Goal: Information Seeking & Learning: Learn about a topic

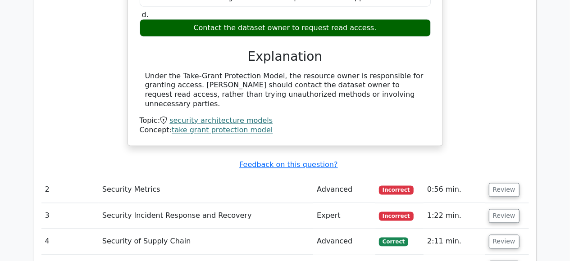
scroll to position [843, 0]
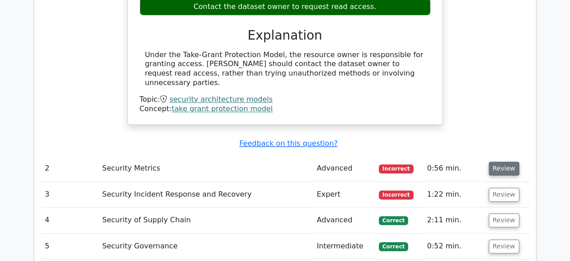
click at [496, 162] on button "Review" at bounding box center [504, 169] width 31 height 14
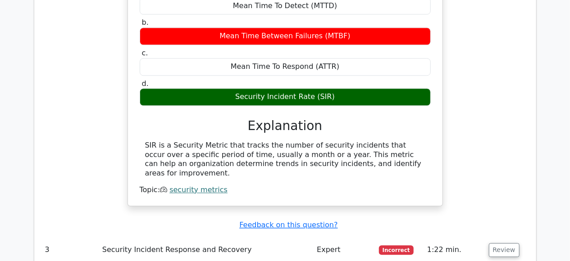
scroll to position [1141, 0]
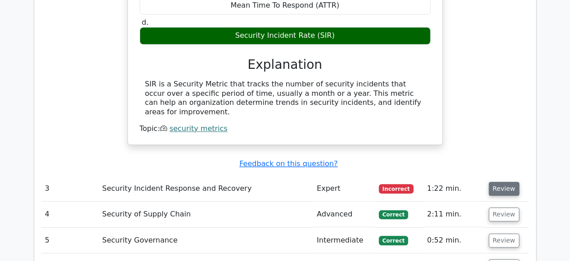
click at [501, 182] on button "Review" at bounding box center [504, 189] width 31 height 14
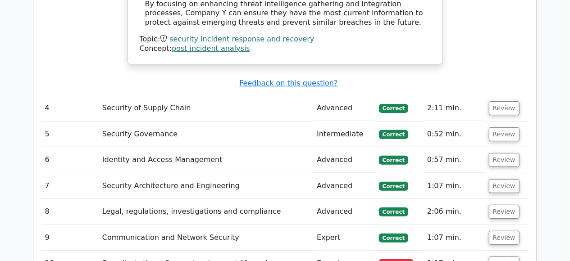
scroll to position [1819, 0]
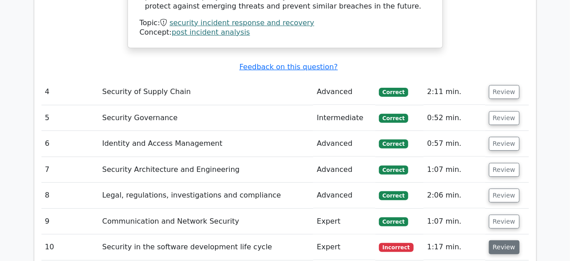
click at [496, 241] on button "Review" at bounding box center [504, 248] width 31 height 14
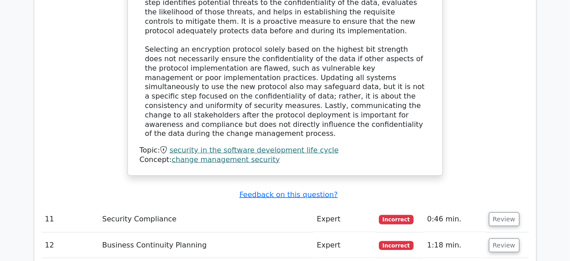
scroll to position [2327, 0]
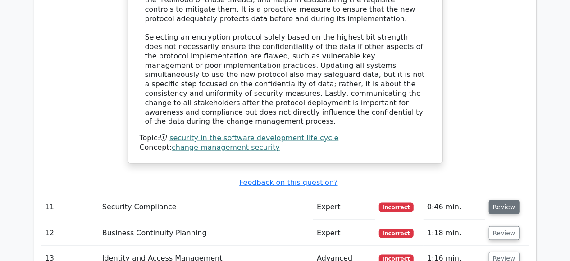
click at [495, 200] on button "Review" at bounding box center [504, 207] width 31 height 14
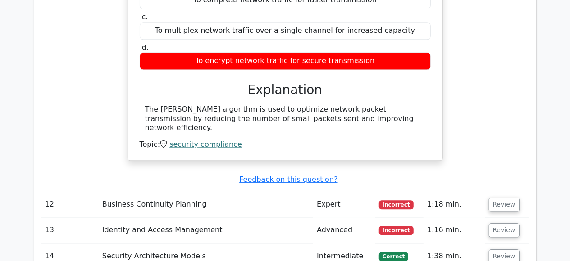
scroll to position [2599, 0]
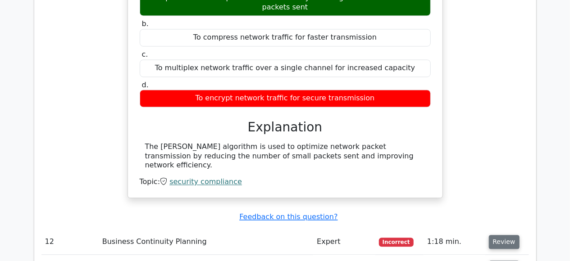
click at [498, 236] on button "Review" at bounding box center [504, 243] width 31 height 14
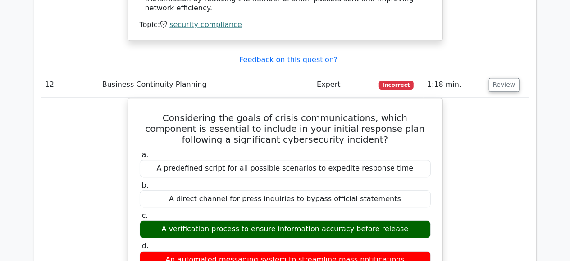
scroll to position [2782, 0]
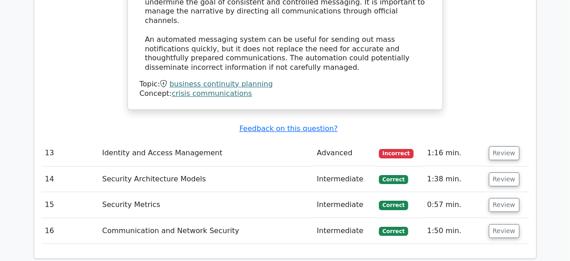
scroll to position [3204, 0]
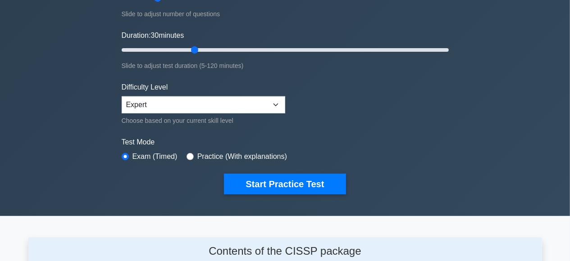
scroll to position [234, 0]
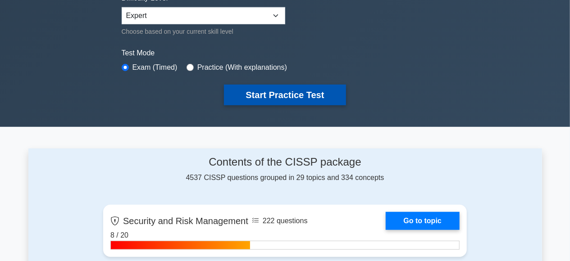
click at [288, 98] on button "Start Practice Test" at bounding box center [285, 95] width 122 height 21
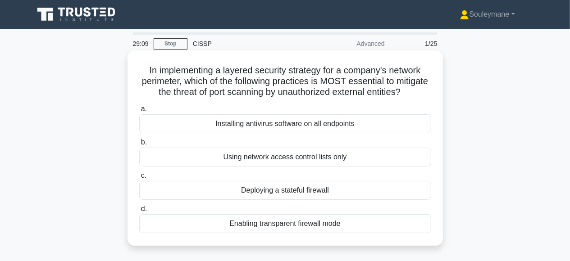
scroll to position [47, 0]
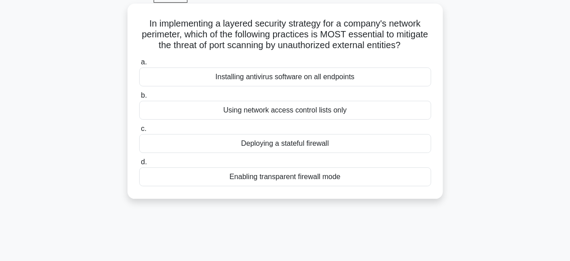
click at [255, 180] on div "Enabling transparent firewall mode" at bounding box center [285, 177] width 292 height 19
click at [139, 165] on input "d. Enabling transparent firewall mode" at bounding box center [139, 162] width 0 height 6
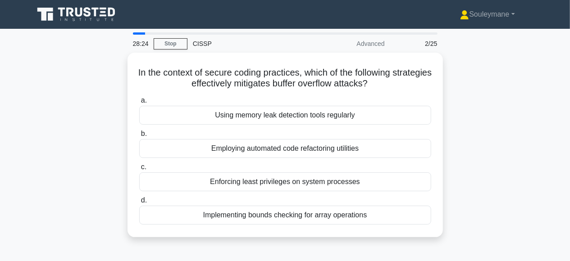
scroll to position [0, 0]
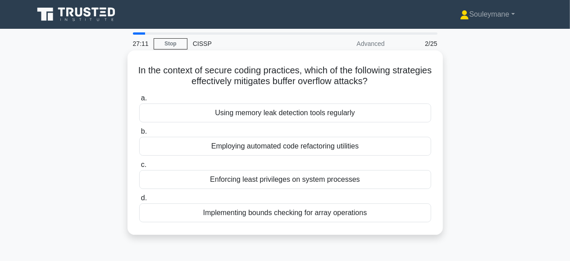
click at [303, 214] on div "Implementing bounds checking for array operations" at bounding box center [285, 213] width 292 height 19
click at [139, 201] on input "d. Implementing bounds checking for array operations" at bounding box center [139, 199] width 0 height 6
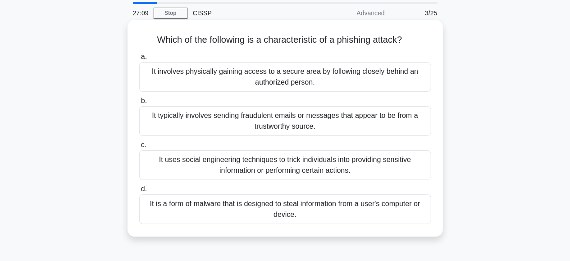
scroll to position [47, 0]
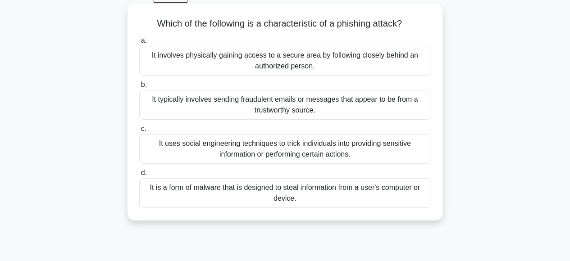
click at [305, 110] on div "It typically involves sending fraudulent emails or messages that appear to be f…" at bounding box center [285, 105] width 292 height 30
click at [139, 88] on input "b. It typically involves sending fraudulent emails or messages that appear to b…" at bounding box center [139, 85] width 0 height 6
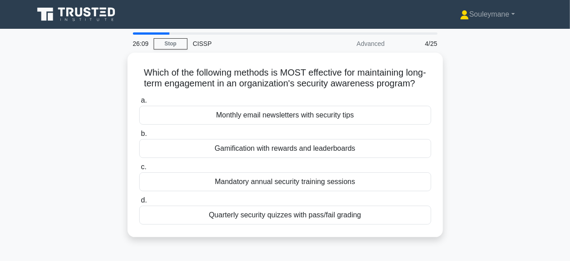
scroll to position [0, 0]
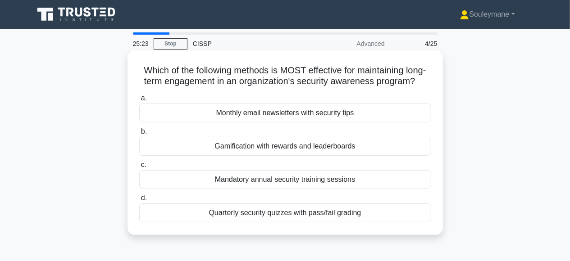
click at [296, 218] on div "Quarterly security quizzes with pass/fail grading" at bounding box center [285, 213] width 292 height 19
click at [139, 201] on input "d. Quarterly security quizzes with pass/fail grading" at bounding box center [139, 199] width 0 height 6
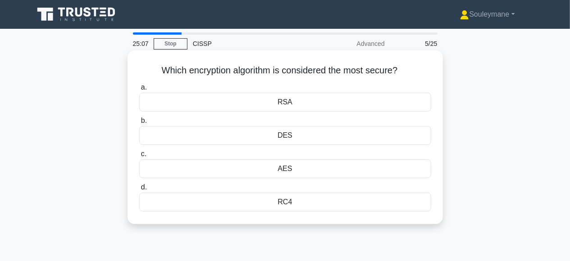
click at [287, 171] on div "AES" at bounding box center [285, 168] width 292 height 19
click at [139, 157] on input "c. AES" at bounding box center [139, 154] width 0 height 6
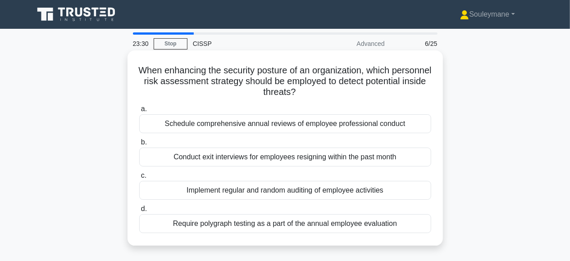
click at [243, 190] on div "Implement regular and random auditing of employee activities" at bounding box center [285, 190] width 292 height 19
click at [139, 179] on input "c. Implement regular and random auditing of employee activities" at bounding box center [139, 176] width 0 height 6
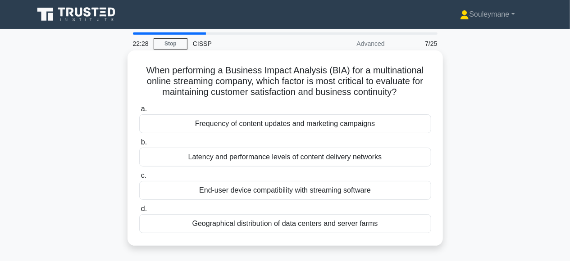
click at [296, 160] on div "Latency and performance levels of content delivery networks" at bounding box center [285, 157] width 292 height 19
click at [139, 146] on input "b. Latency and performance levels of content delivery networks" at bounding box center [139, 143] width 0 height 6
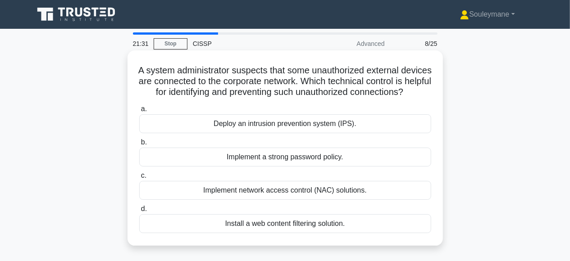
click at [314, 122] on div "Deploy an intrusion prevention system (IPS)." at bounding box center [285, 123] width 292 height 19
click at [139, 112] on input "a. Deploy an intrusion prevention system (IPS)." at bounding box center [139, 109] width 0 height 6
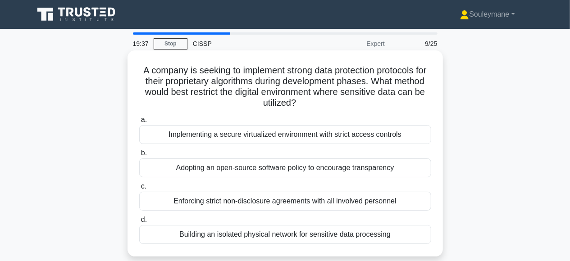
click at [240, 135] on div "Implementing a secure virtualized environment with strict access controls" at bounding box center [285, 134] width 292 height 19
click at [139, 123] on input "a. Implementing a secure virtualized environment with strict access controls" at bounding box center [139, 120] width 0 height 6
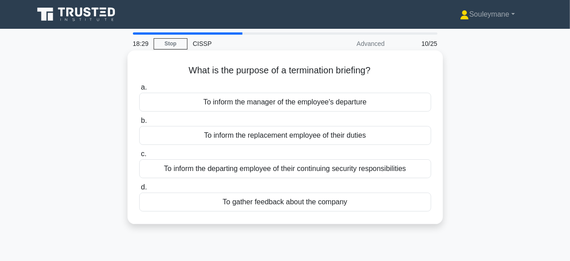
click at [259, 200] on div "To gather feedback about the company" at bounding box center [285, 202] width 292 height 19
click at [139, 191] on input "d. To gather feedback about the company" at bounding box center [139, 188] width 0 height 6
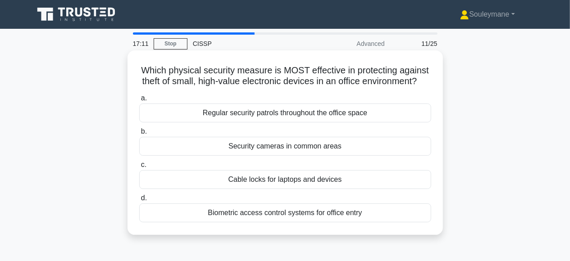
click at [287, 181] on div "Cable locks for laptops and devices" at bounding box center [285, 179] width 292 height 19
click at [139, 168] on input "c. Cable locks for laptops and devices" at bounding box center [139, 165] width 0 height 6
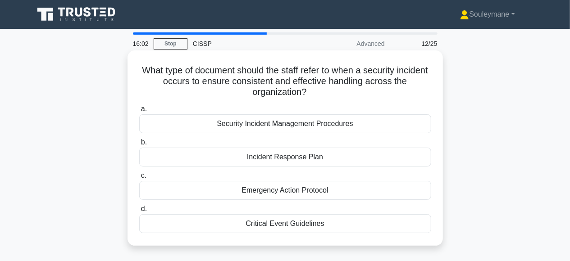
click at [293, 156] on div "Incident Response Plan" at bounding box center [285, 157] width 292 height 19
click at [139, 146] on input "b. Incident Response Plan" at bounding box center [139, 143] width 0 height 6
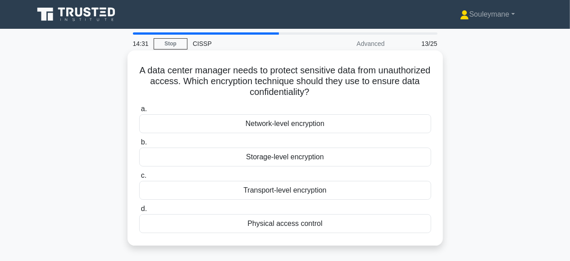
click at [311, 124] on div "Network-level encryption" at bounding box center [285, 123] width 292 height 19
click at [139, 112] on input "a. Network-level encryption" at bounding box center [139, 109] width 0 height 6
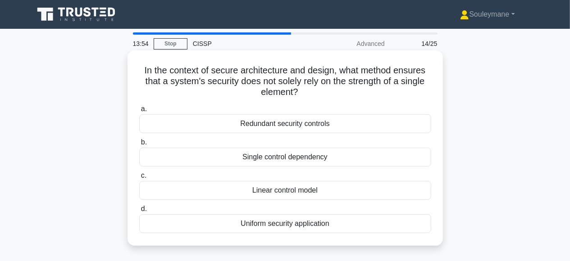
click at [259, 125] on div "Redundant security controls" at bounding box center [285, 123] width 292 height 19
click at [139, 112] on input "a. Redundant security controls" at bounding box center [139, 109] width 0 height 6
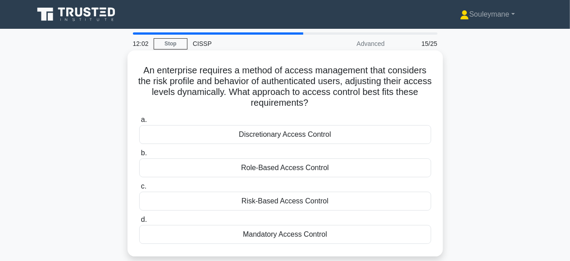
click at [274, 200] on div "Risk-Based Access Control" at bounding box center [285, 201] width 292 height 19
click at [139, 190] on input "c. Risk-Based Access Control" at bounding box center [139, 187] width 0 height 6
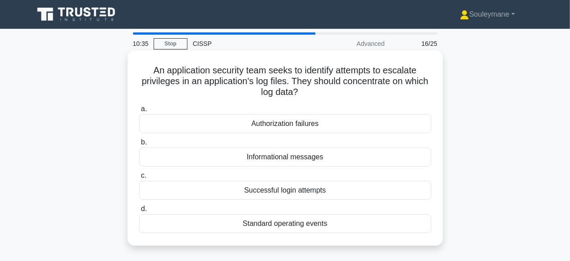
click at [269, 126] on div "Authorization failures" at bounding box center [285, 123] width 292 height 19
click at [139, 112] on input "a. Authorization failures" at bounding box center [139, 109] width 0 height 6
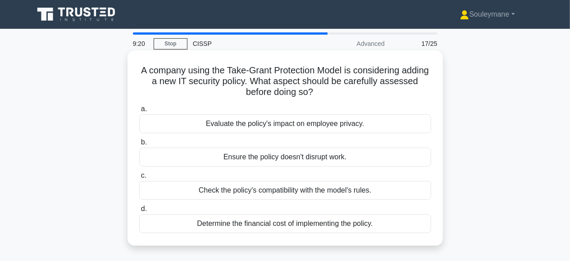
click at [282, 192] on div "Check the policy's compatibility with the model's rules." at bounding box center [285, 190] width 292 height 19
click at [139, 179] on input "c. Check the policy's compatibility with the model's rules." at bounding box center [139, 176] width 0 height 6
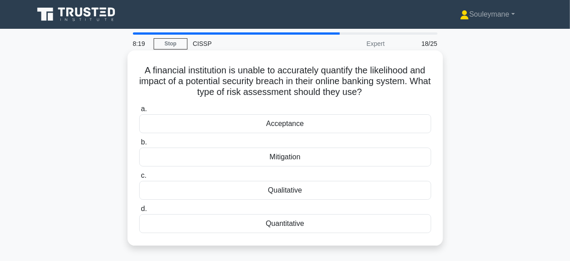
click at [282, 224] on div "Quantitative" at bounding box center [285, 223] width 292 height 19
click at [139, 212] on input "d. Quantitative" at bounding box center [139, 209] width 0 height 6
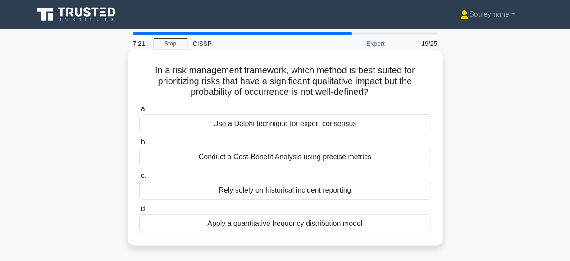
click at [255, 227] on div "Apply a quantitative frequency distribution model" at bounding box center [285, 223] width 292 height 19
click at [139, 212] on input "d. Apply a quantitative frequency distribution model" at bounding box center [139, 209] width 0 height 6
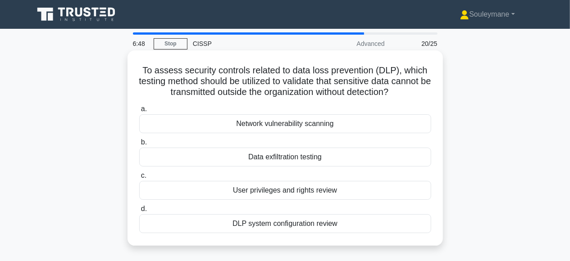
click at [260, 224] on div "DLP system configuration review" at bounding box center [285, 223] width 292 height 19
click at [139, 212] on input "d. DLP system configuration review" at bounding box center [139, 209] width 0 height 6
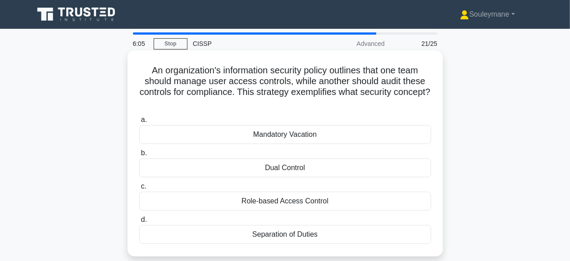
click at [262, 237] on div "Separation of Duties" at bounding box center [285, 234] width 292 height 19
click at [139, 223] on input "d. Separation of Duties" at bounding box center [139, 220] width 0 height 6
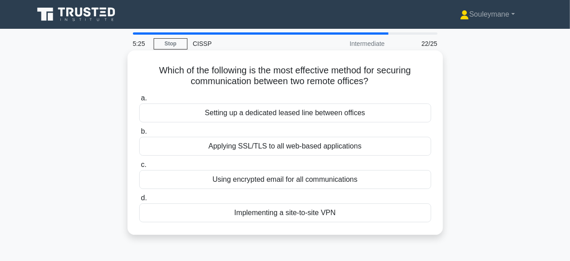
click at [295, 217] on div "Implementing a site-to-site VPN" at bounding box center [285, 213] width 292 height 19
click at [139, 201] on input "d. Implementing a site-to-site VPN" at bounding box center [139, 199] width 0 height 6
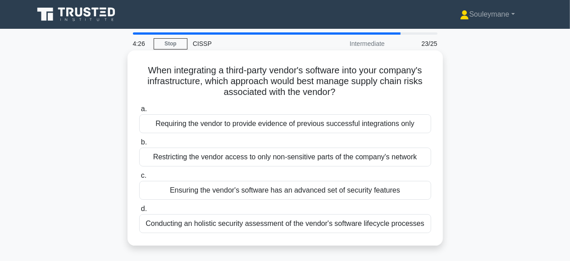
click at [395, 224] on div "Conducting an holistic security assessment of the vendor's software lifecycle p…" at bounding box center [285, 223] width 292 height 19
click at [139, 212] on input "d. Conducting an holistic security assessment of the vendor's software lifecycl…" at bounding box center [139, 209] width 0 height 6
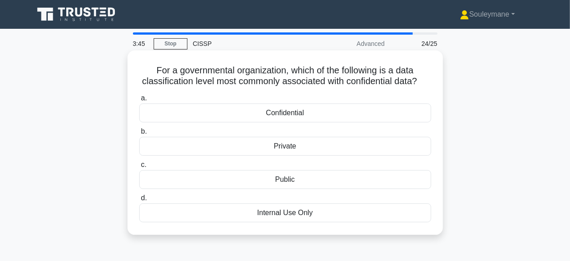
click at [285, 183] on div "Public" at bounding box center [285, 179] width 292 height 19
click at [139, 168] on input "c. Public" at bounding box center [139, 165] width 0 height 6
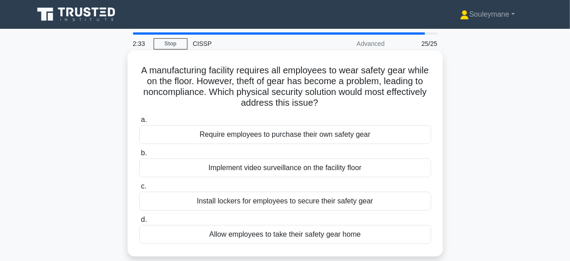
drag, startPoint x: 318, startPoint y: 136, endPoint x: 370, endPoint y: 141, distance: 51.6
click at [370, 141] on div "Require employees to purchase their own safety gear" at bounding box center [285, 134] width 292 height 19
copy div "own safety gear"
click at [273, 168] on div "Implement video surveillance on the facility floor" at bounding box center [285, 168] width 292 height 19
click at [139, 156] on input "b. Implement video surveillance on the facility floor" at bounding box center [139, 153] width 0 height 6
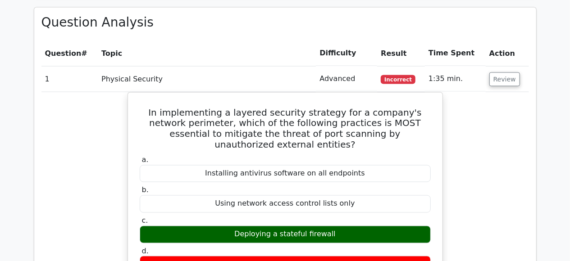
scroll to position [750, 0]
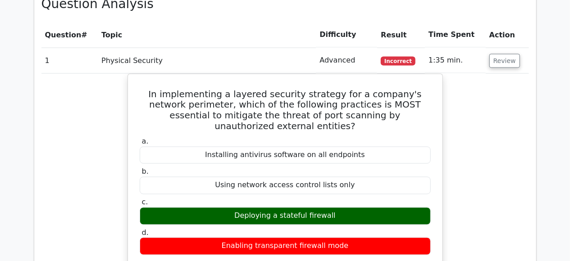
click at [267, 38] on th "Topic" at bounding box center [207, 35] width 218 height 26
click at [266, 48] on td "Physical Security" at bounding box center [207, 61] width 218 height 26
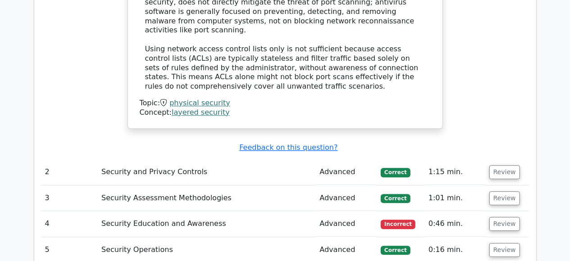
scroll to position [1179, 0]
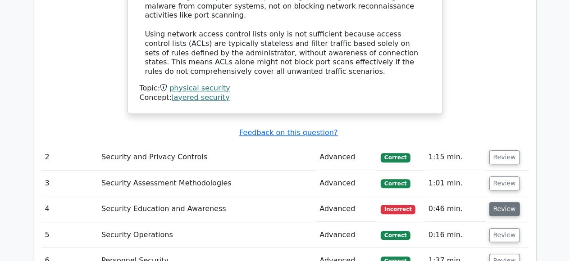
click at [509, 202] on button "Review" at bounding box center [504, 209] width 31 height 14
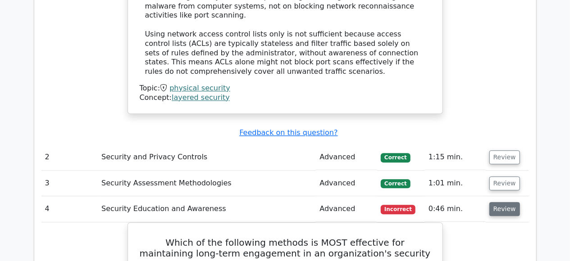
click at [509, 202] on button "Review" at bounding box center [504, 209] width 31 height 14
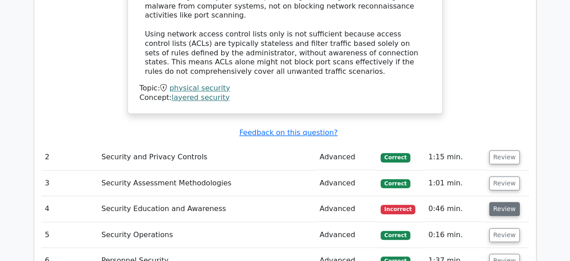
click at [509, 202] on button "Review" at bounding box center [504, 209] width 31 height 14
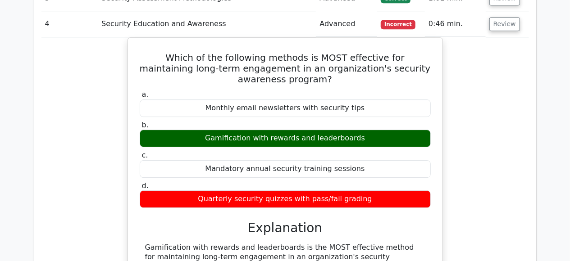
scroll to position [1390, 0]
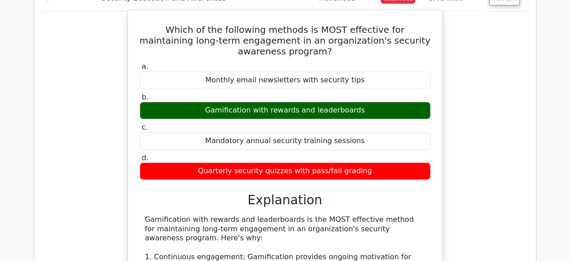
drag, startPoint x: 213, startPoint y: 63, endPoint x: 361, endPoint y: 67, distance: 147.8
click at [361, 102] on div "Gamification with rewards and leaderboards" at bounding box center [285, 111] width 291 height 18
copy div "Gamification with rewards and leaderboards"
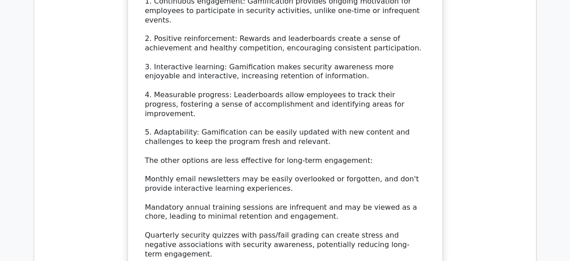
scroll to position [1671, 0]
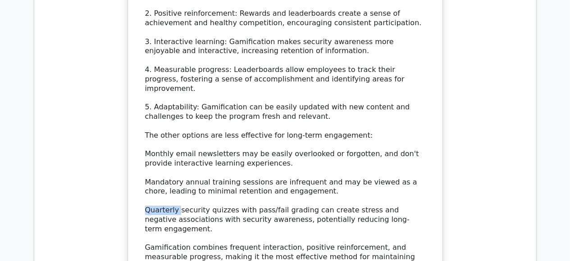
drag, startPoint x: 146, startPoint y: 145, endPoint x: 177, endPoint y: 146, distance: 31.1
click at [177, 146] on div "Gamification with rewards and leaderboards is the MOST effective method for mai…" at bounding box center [285, 102] width 280 height 337
copy div "Quarterly"
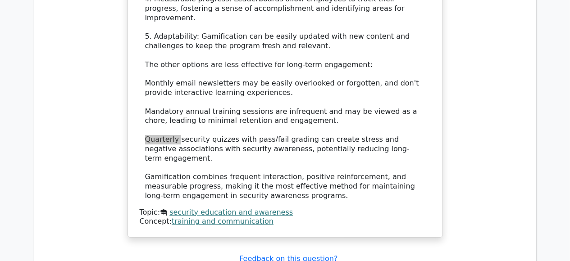
scroll to position [1764, 0]
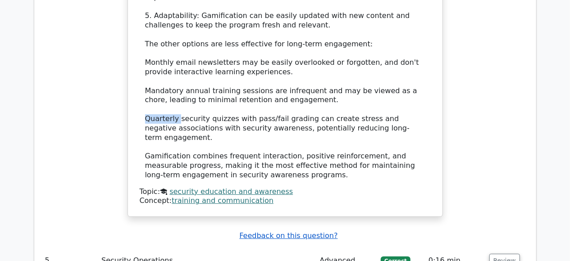
click at [249, 232] on u "Feedback on this question?" at bounding box center [288, 236] width 98 height 9
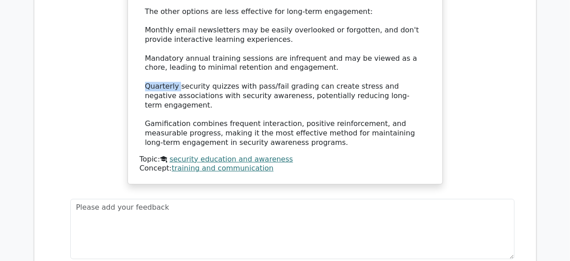
scroll to position [1811, 0]
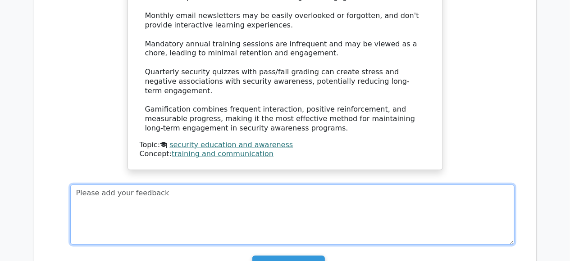
click at [232, 185] on textarea at bounding box center [292, 215] width 444 height 60
type textarea "Very teaching and more understanding"
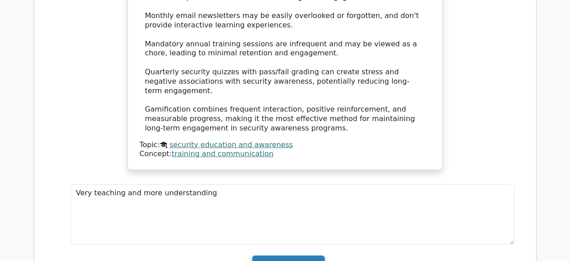
click at [298, 256] on input "Submit feedback" at bounding box center [288, 264] width 73 height 17
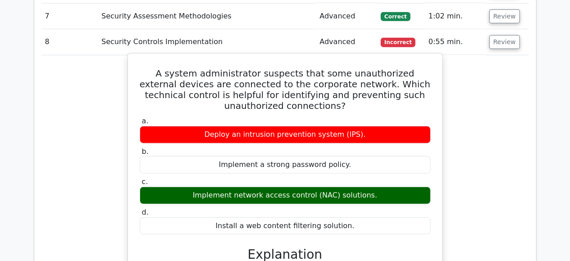
scroll to position [2046, 0]
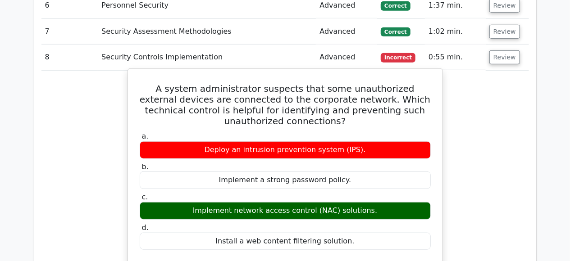
drag, startPoint x: 226, startPoint y: 210, endPoint x: 311, endPoint y: 218, distance: 86.0
copy div "etwork access control (NAC) solution, as it manages and controls access based o…"
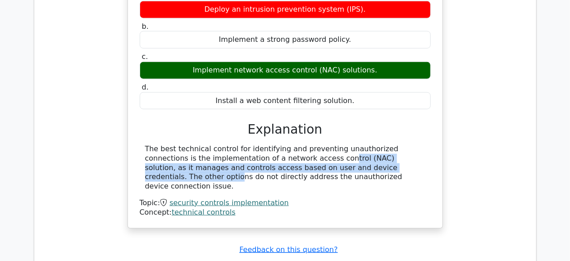
scroll to position [2233, 0]
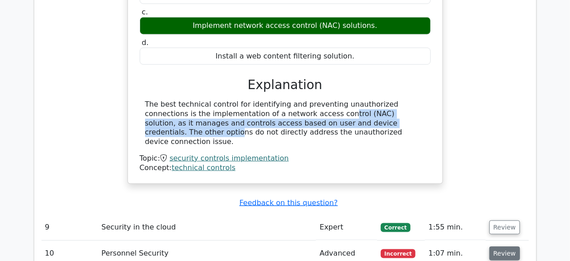
click at [498, 247] on button "Review" at bounding box center [504, 254] width 31 height 14
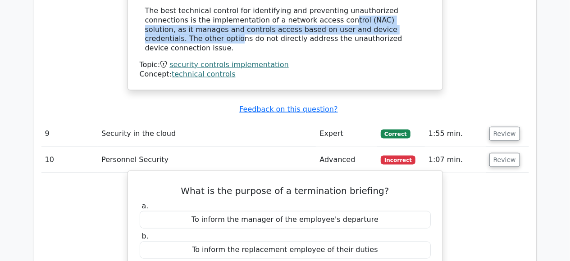
scroll to position [2374, 0]
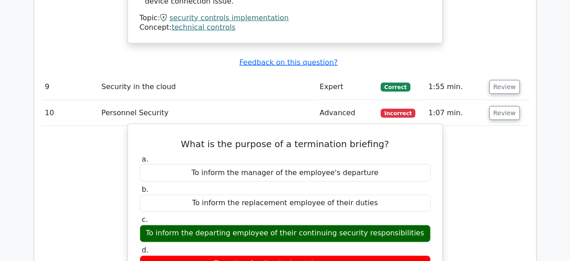
drag, startPoint x: 200, startPoint y: 213, endPoint x: 386, endPoint y: 231, distance: 186.5
copy div "termination briefing is to inform the departing employee of their continuing se…"
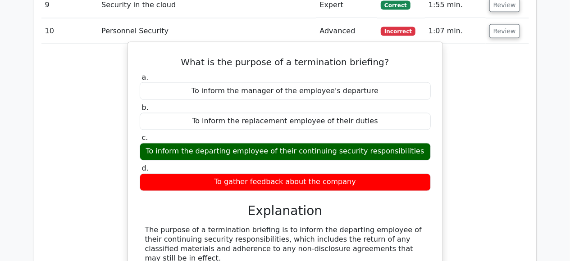
scroll to position [2467, 0]
